Goal: Transaction & Acquisition: Purchase product/service

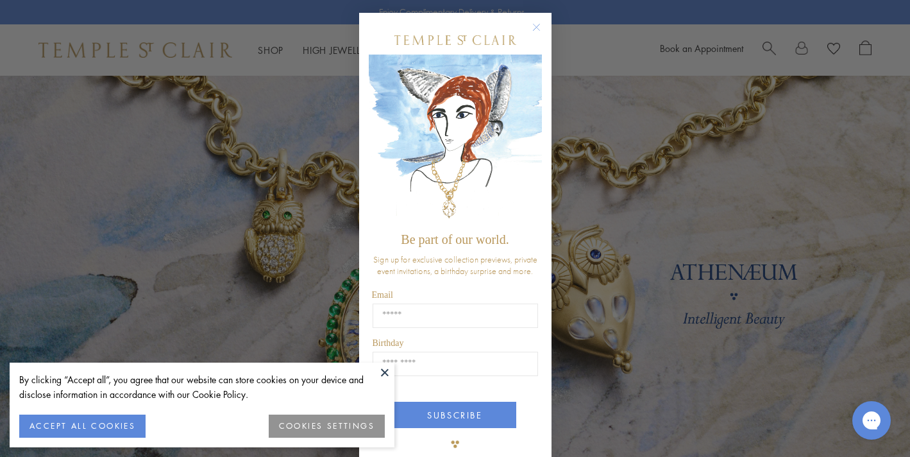
click at [543, 33] on icon "Close dialog" at bounding box center [537, 27] width 16 height 16
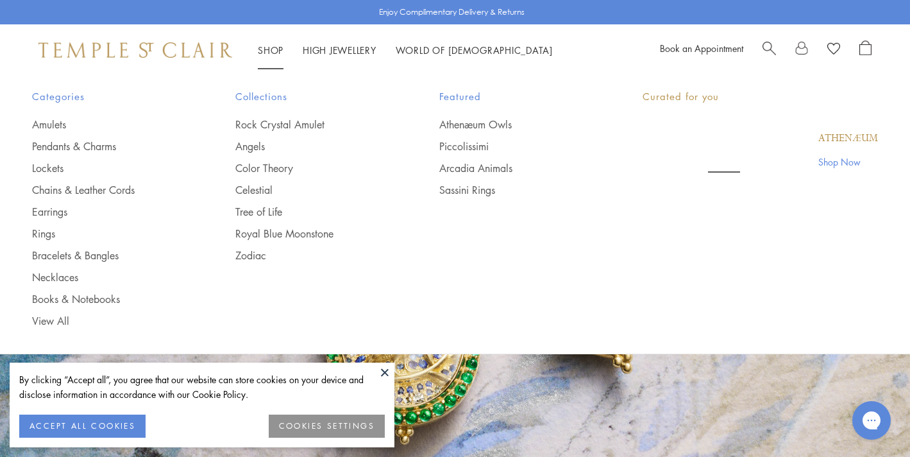
click at [267, 49] on link "Shop Shop" at bounding box center [271, 50] width 26 height 13
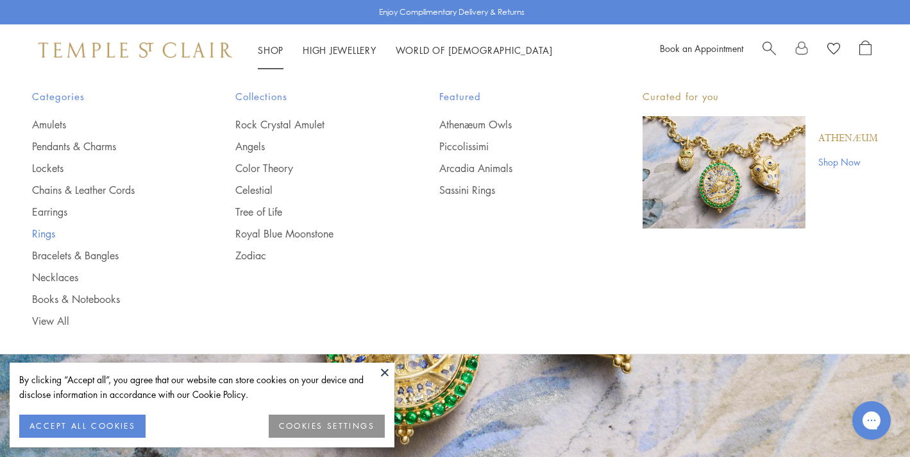
click at [50, 232] on link "Rings" at bounding box center [108, 233] width 152 height 14
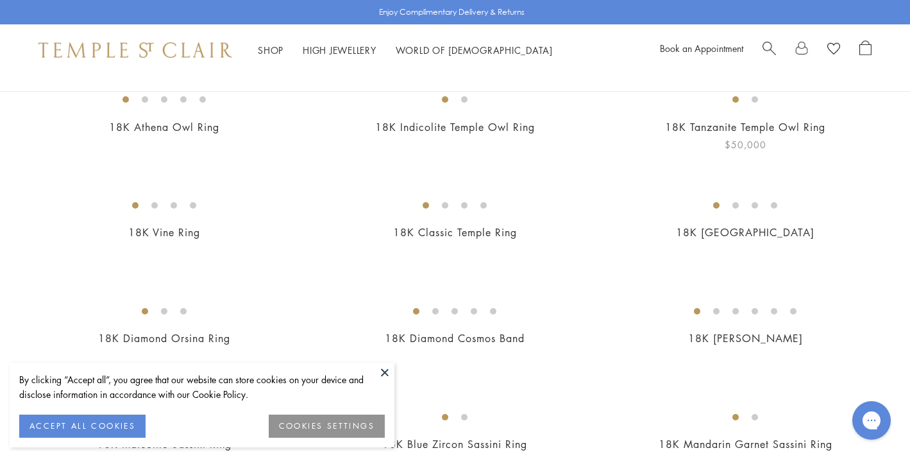
scroll to position [173, 0]
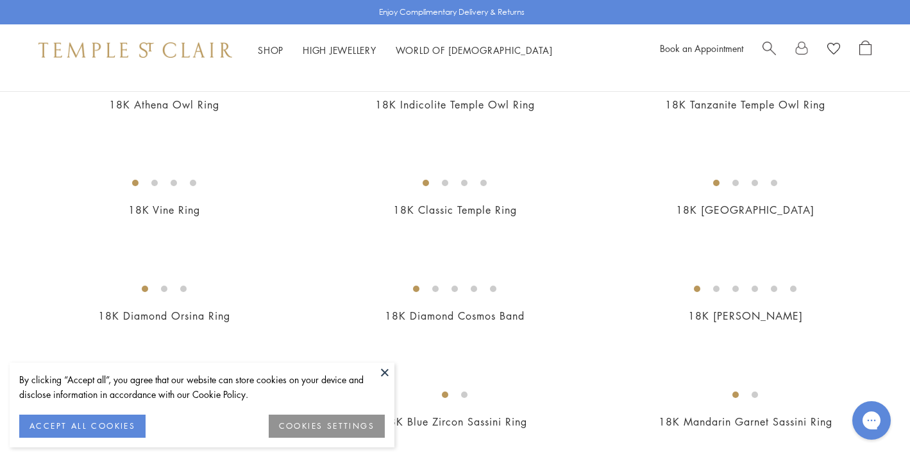
click at [380, 377] on button at bounding box center [384, 371] width 19 height 19
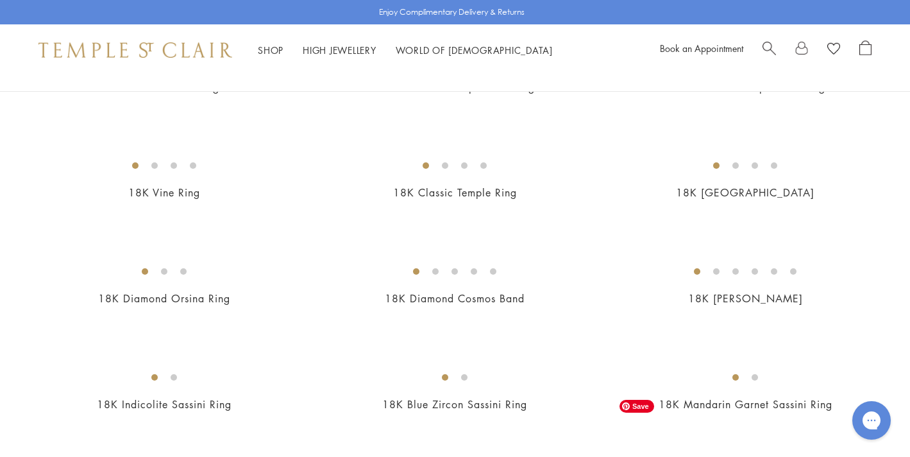
scroll to position [0, 0]
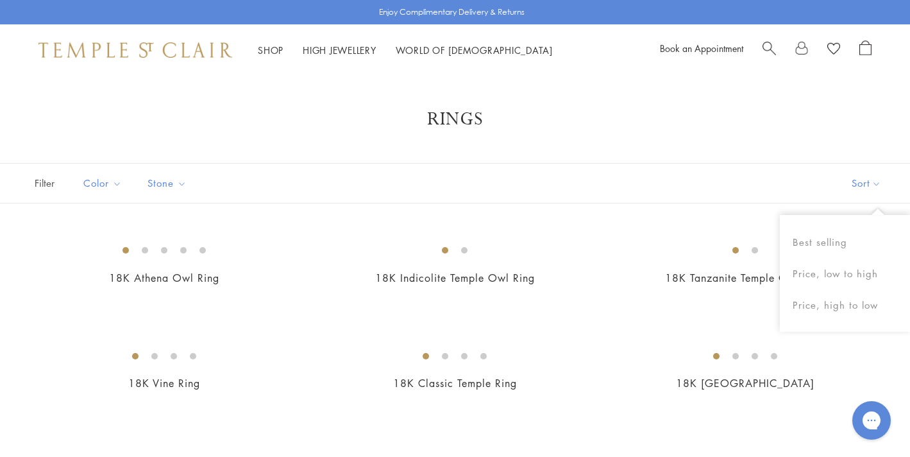
click at [863, 187] on button "Sort" at bounding box center [866, 183] width 87 height 39
click at [853, 186] on button "Sort" at bounding box center [866, 183] width 87 height 39
click at [826, 244] on button "Best selling" at bounding box center [845, 241] width 130 height 31
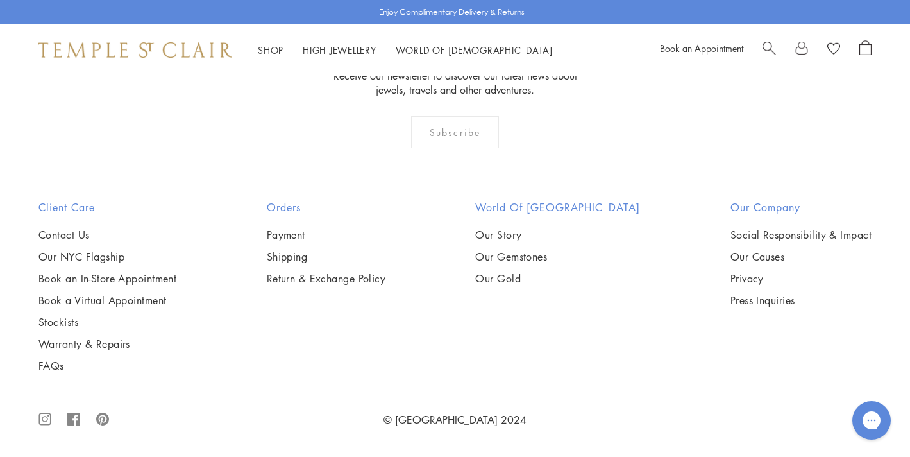
scroll to position [5656, 0]
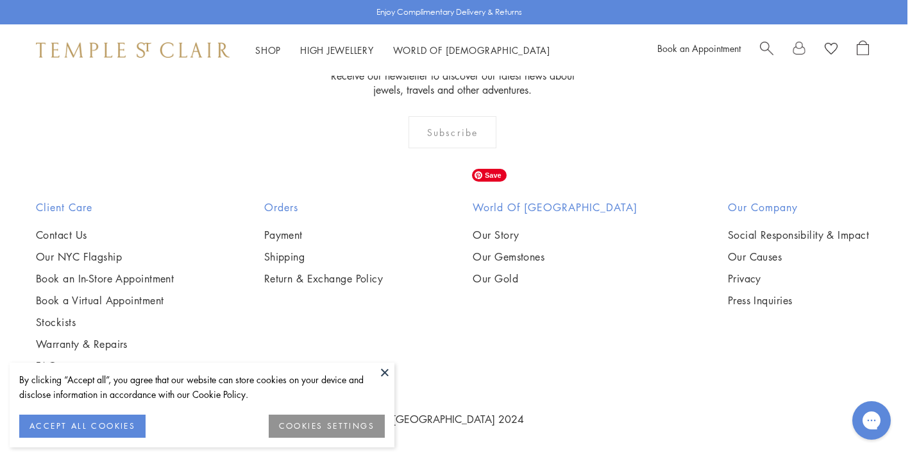
scroll to position [1414, 3]
